Goal: Find contact information: Find contact information

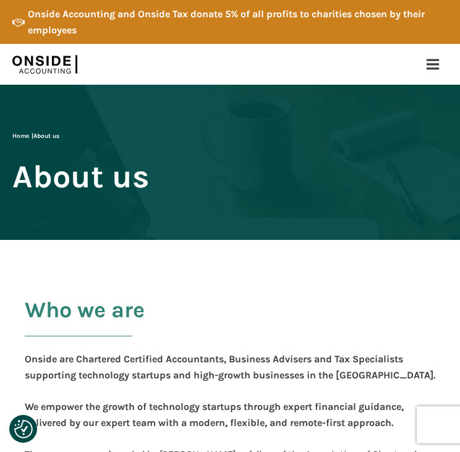
click at [435, 65] on use at bounding box center [432, 64] width 13 height 11
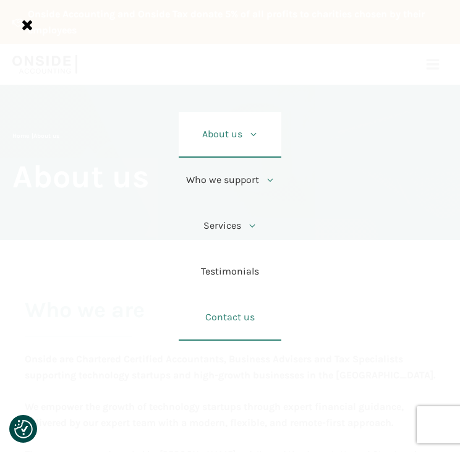
click at [233, 317] on link "Contact us" at bounding box center [230, 318] width 102 height 46
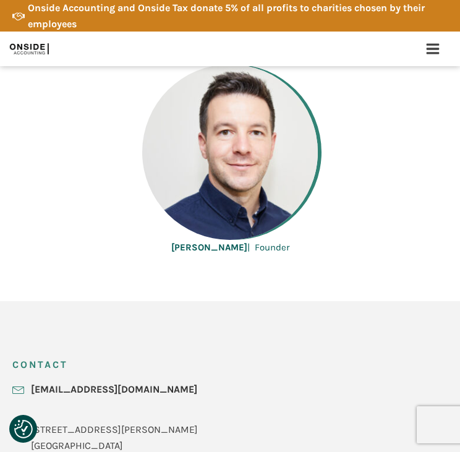
scroll to position [618, 0]
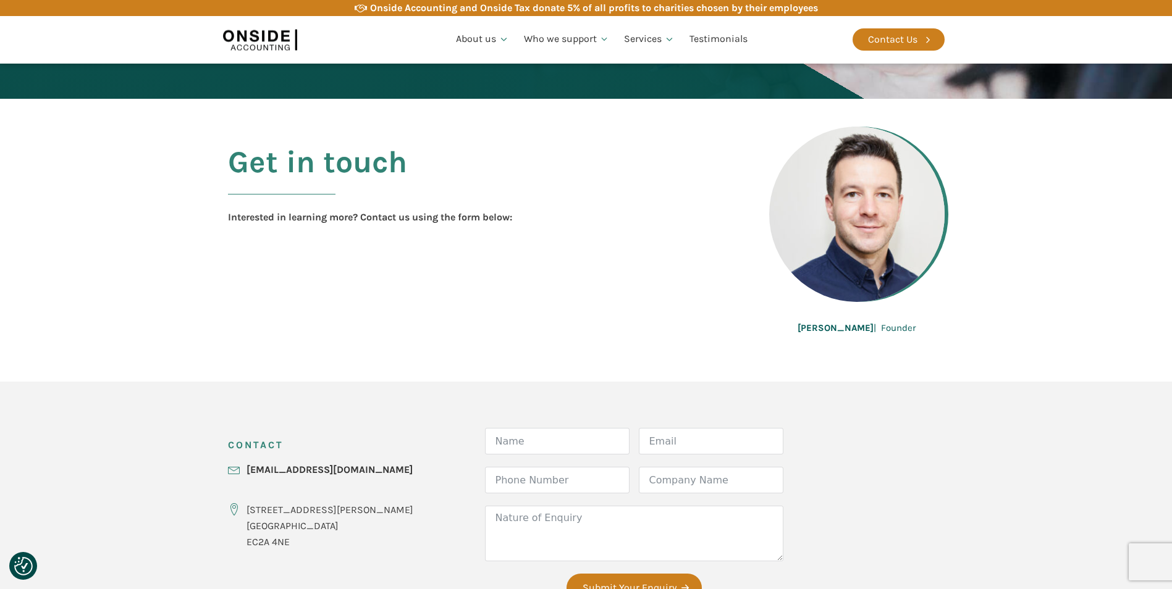
scroll to position [309, 0]
